Goal: Task Accomplishment & Management: Complete application form

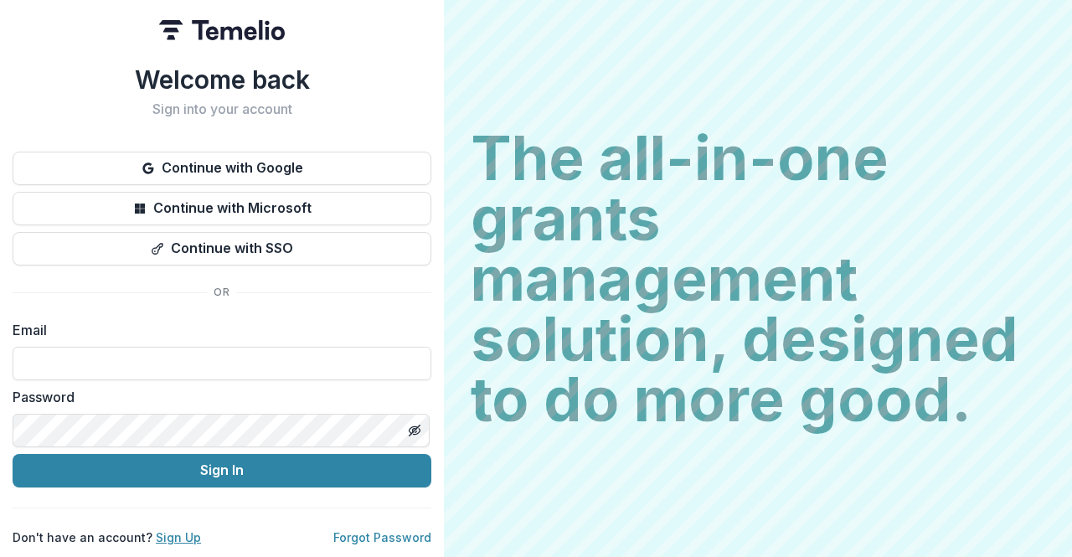
click at [173, 530] on link "Sign Up" at bounding box center [178, 537] width 45 height 14
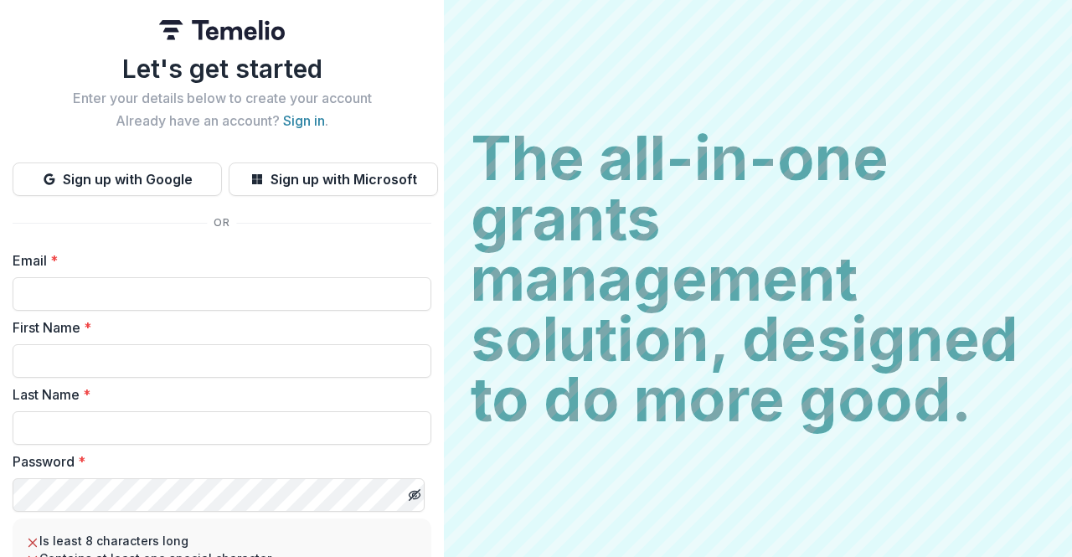
click at [147, 183] on button "Sign up with Google" at bounding box center [117, 180] width 209 height 34
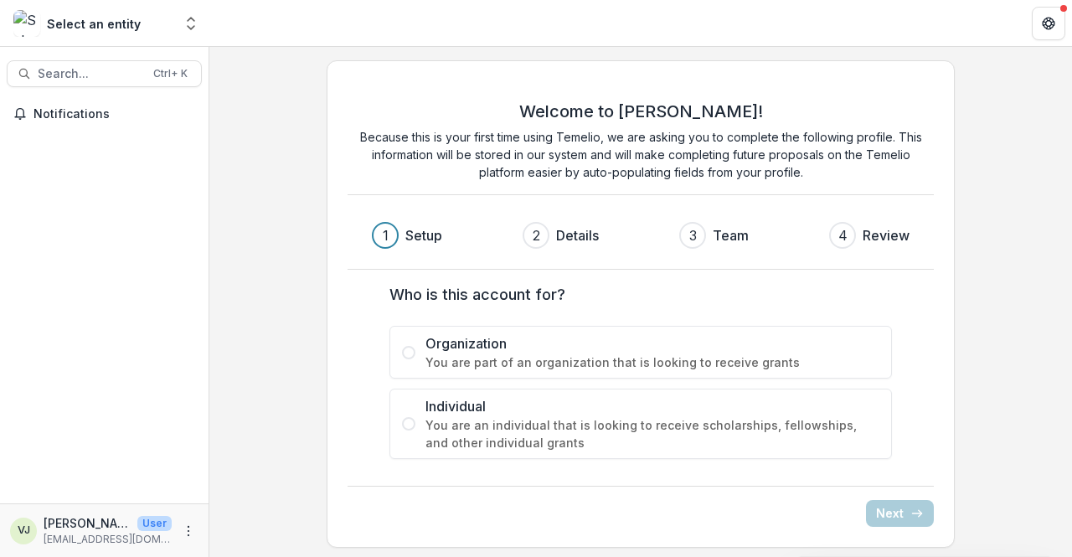
click at [402, 351] on span at bounding box center [408, 352] width 13 height 13
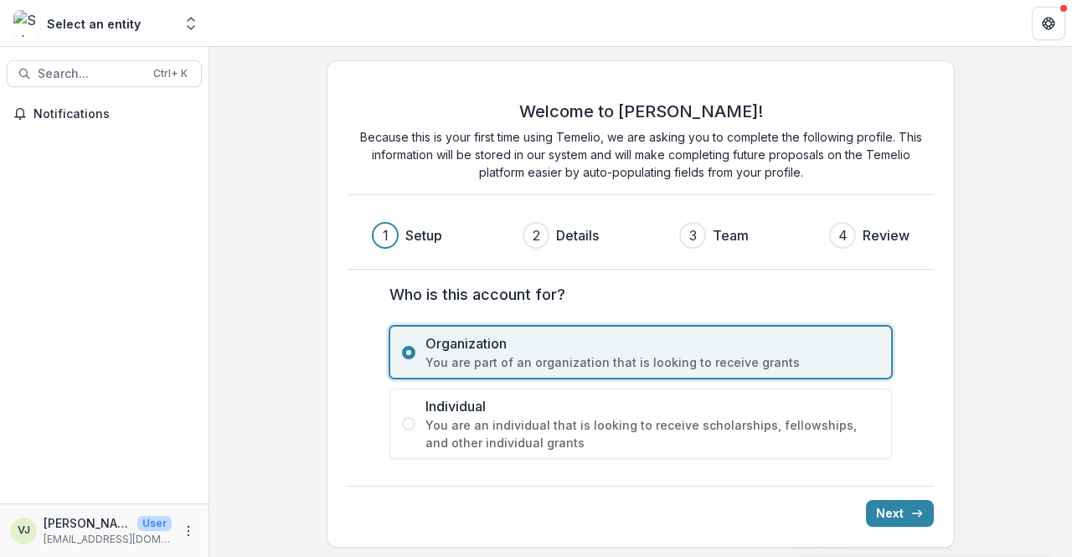
click at [892, 511] on button "Next" at bounding box center [900, 513] width 68 height 27
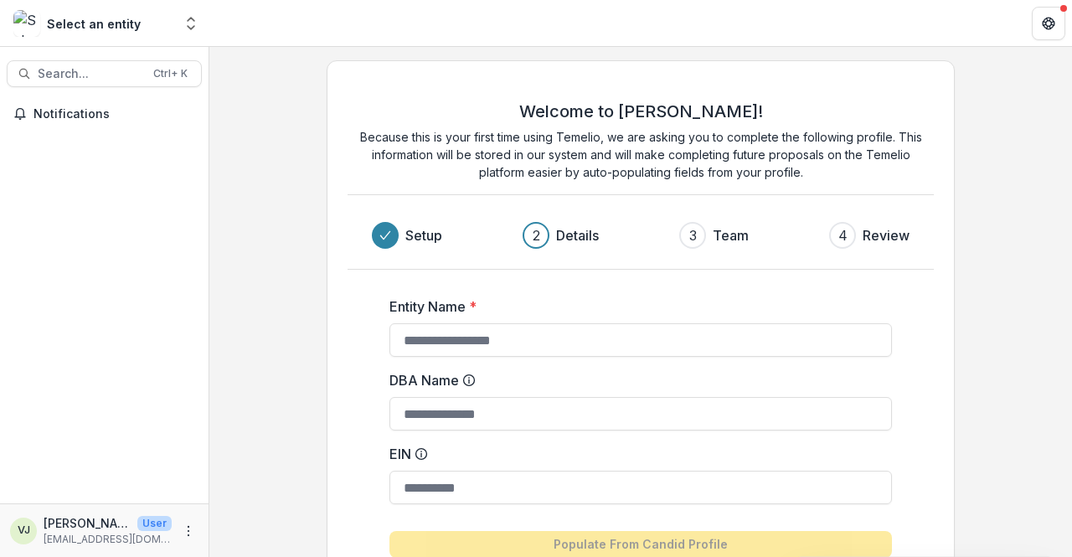
click at [439, 339] on input "Entity Name *" at bounding box center [641, 340] width 503 height 34
type input "**********"
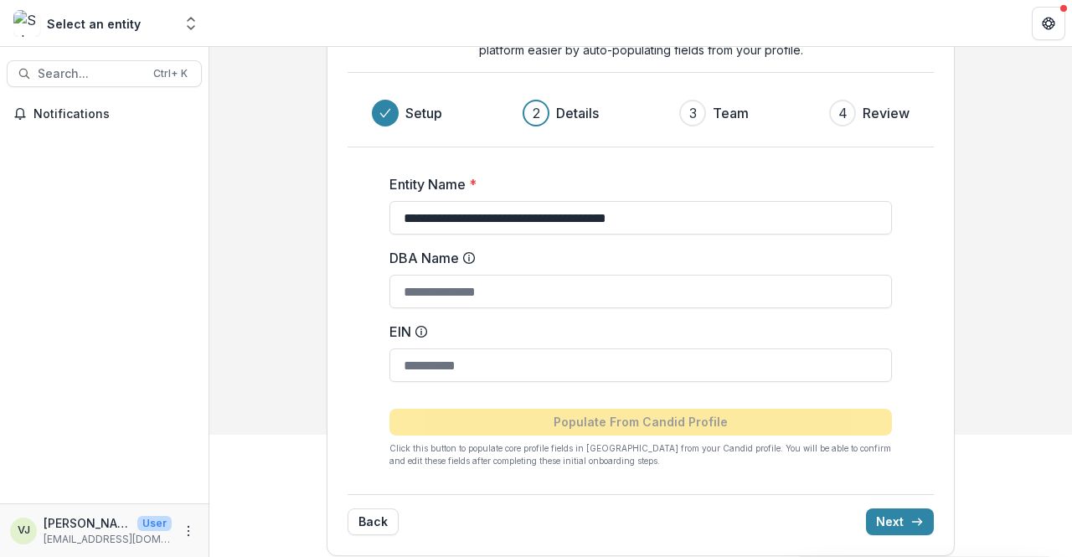
scroll to position [132, 0]
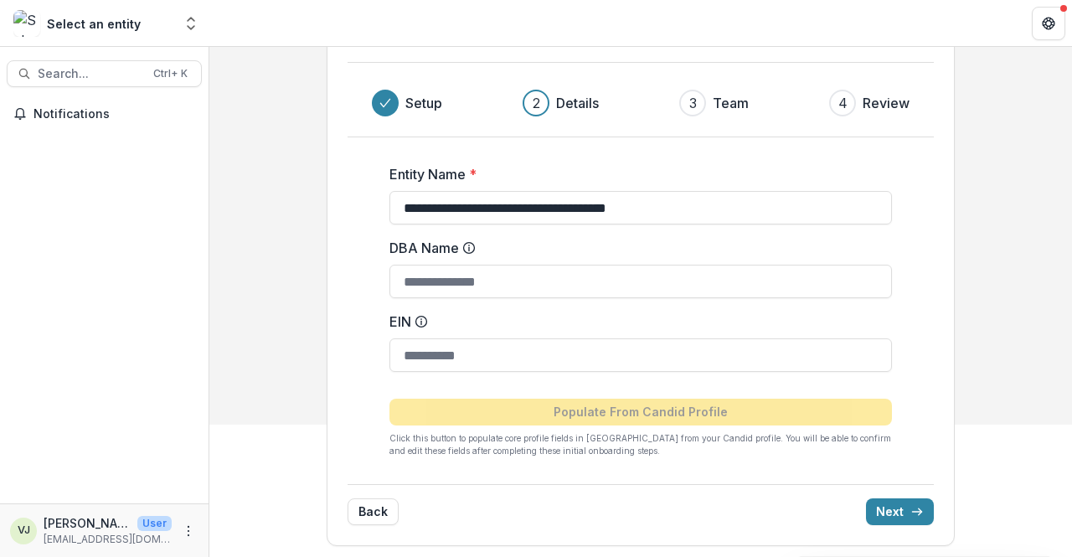
click at [406, 357] on input "EIN" at bounding box center [641, 355] width 503 height 34
type input "**********"
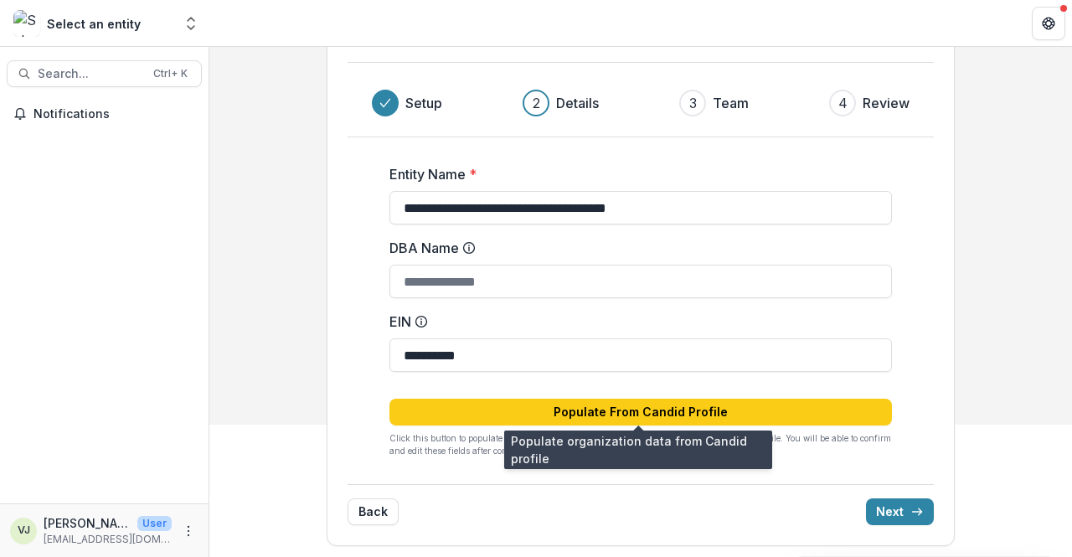
click at [682, 408] on button "Populate From Candid Profile" at bounding box center [641, 412] width 503 height 27
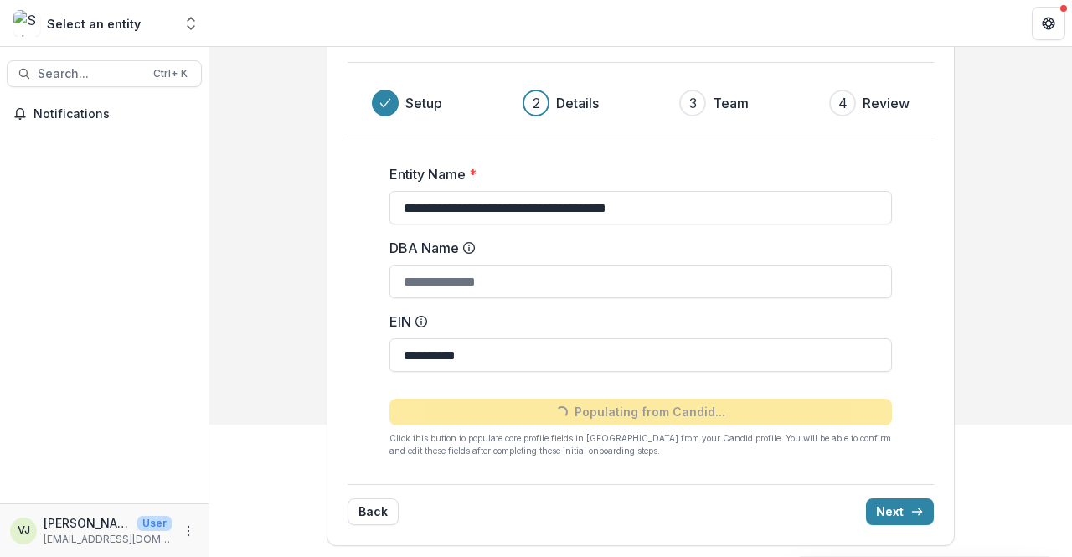
type input "**********"
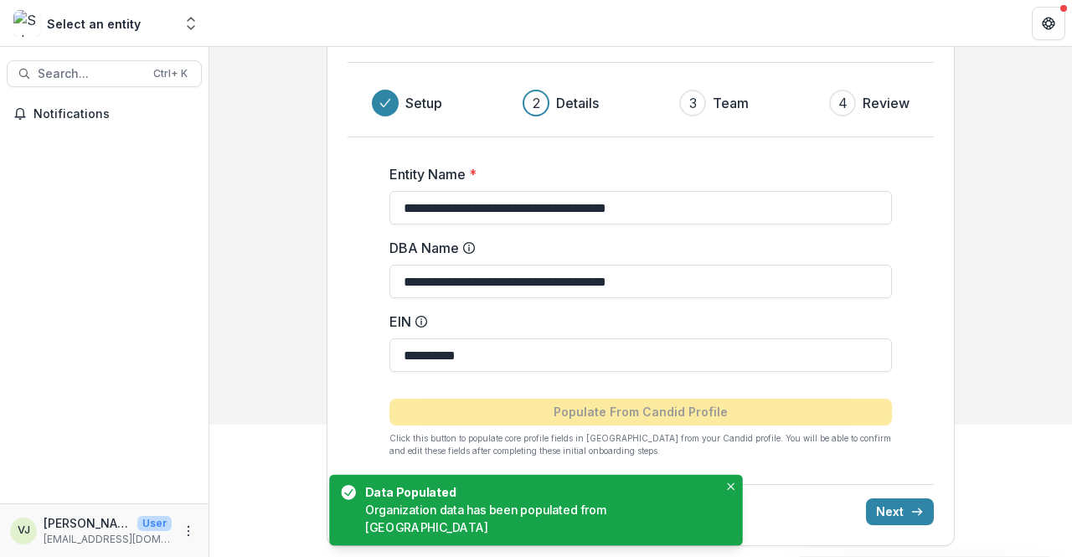
click at [896, 512] on button "Next" at bounding box center [900, 512] width 68 height 27
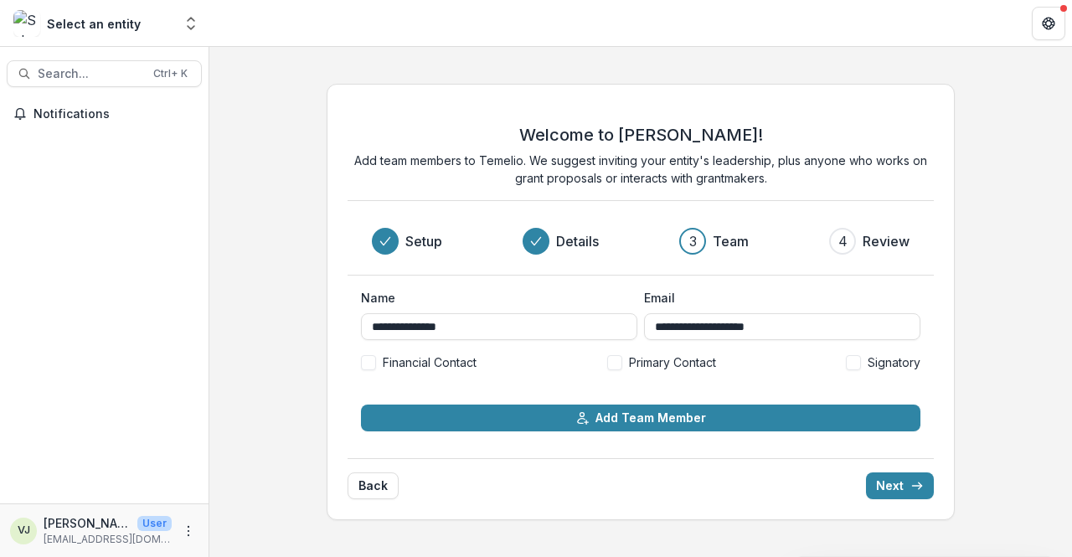
scroll to position [0, 0]
click at [375, 363] on span at bounding box center [368, 362] width 15 height 15
click at [617, 357] on span at bounding box center [614, 362] width 15 height 15
click at [857, 357] on span at bounding box center [853, 362] width 15 height 15
click at [910, 490] on button "Next" at bounding box center [900, 486] width 68 height 27
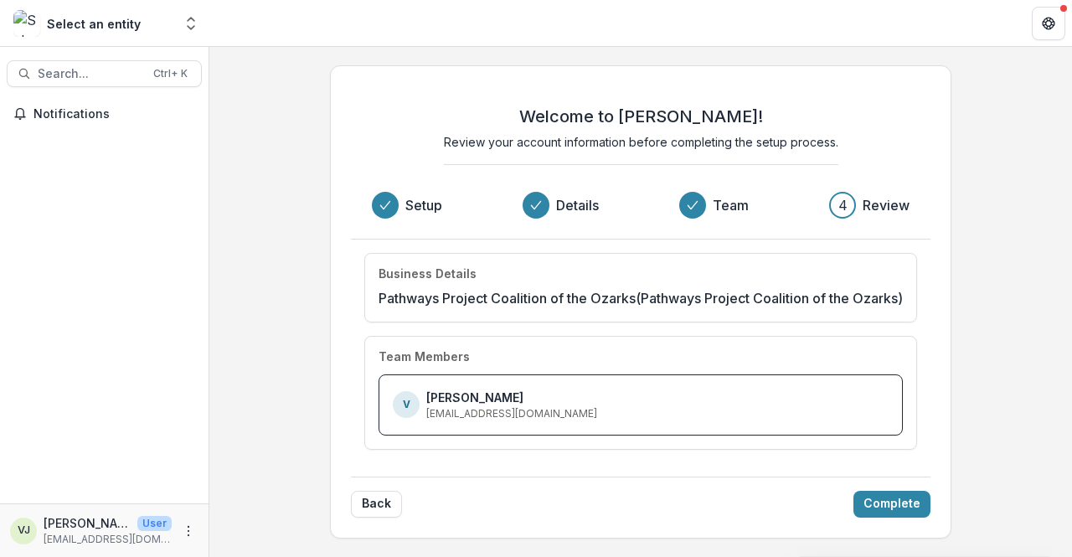
click at [910, 499] on button "Complete" at bounding box center [892, 504] width 77 height 27
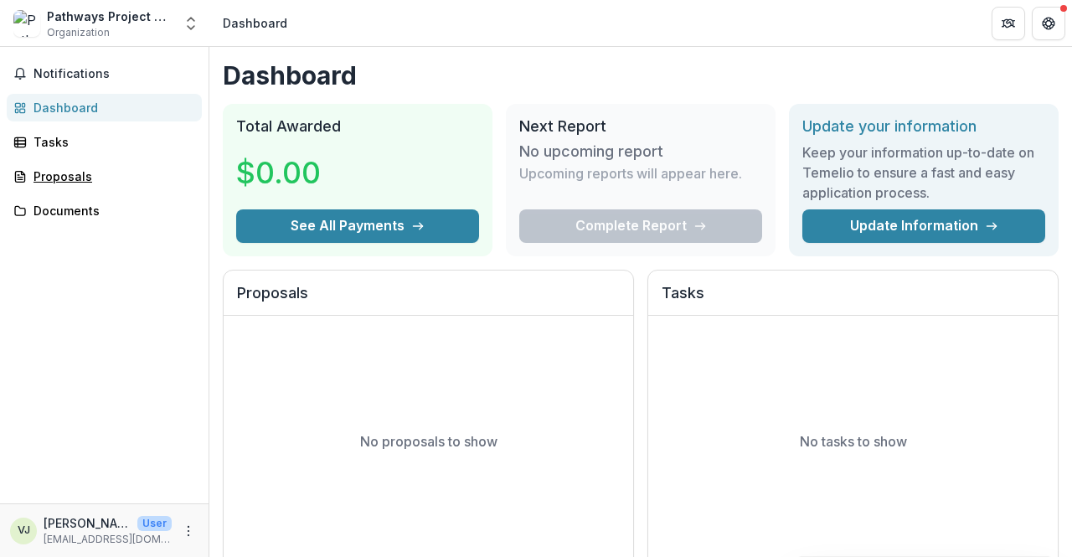
click at [67, 174] on div "Proposals" at bounding box center [111, 177] width 155 height 18
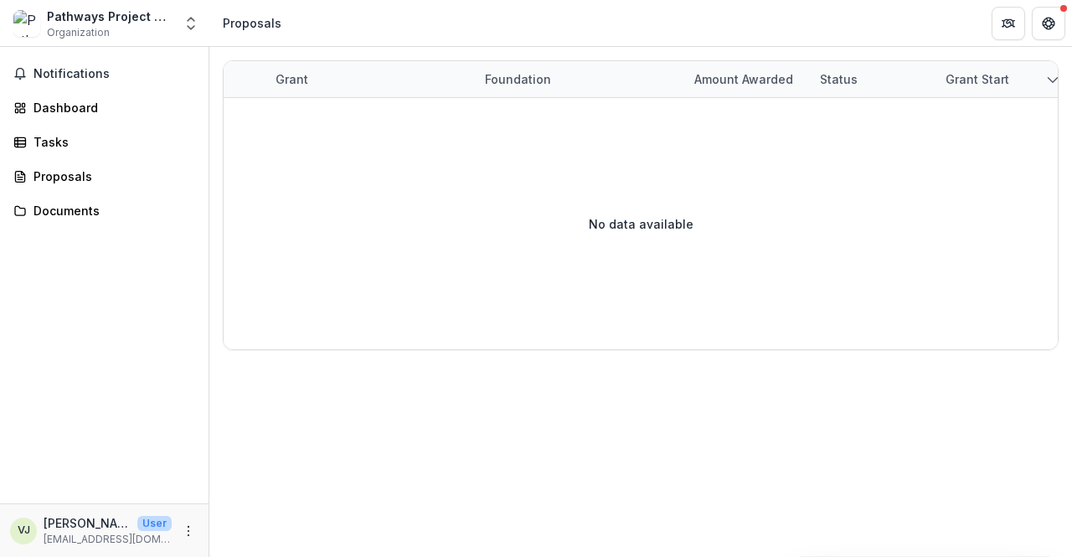
click at [49, 76] on span "Notifications" at bounding box center [115, 74] width 162 height 14
